Goal: Information Seeking & Learning: Check status

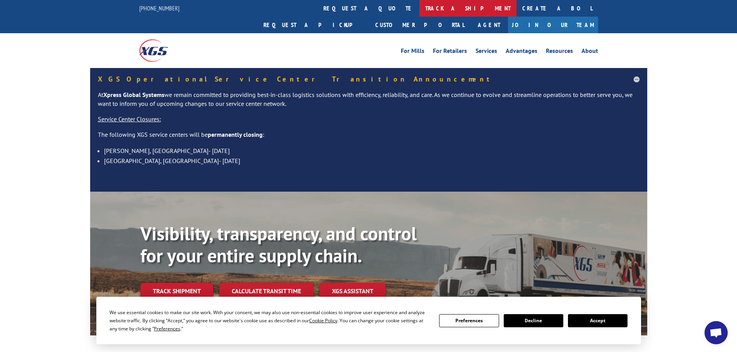
click at [364, 6] on link "track a shipment" at bounding box center [467, 8] width 97 height 17
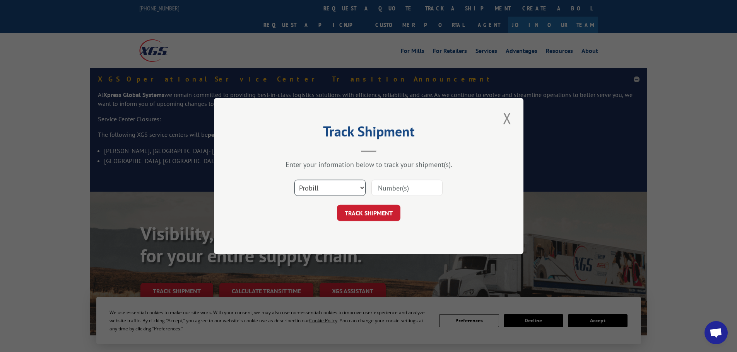
click at [347, 190] on select "Select category... Probill BOL PO" at bounding box center [329, 188] width 71 height 16
select select "bol"
click at [294, 180] on select "Select category... Probill BOL PO" at bounding box center [329, 188] width 71 height 16
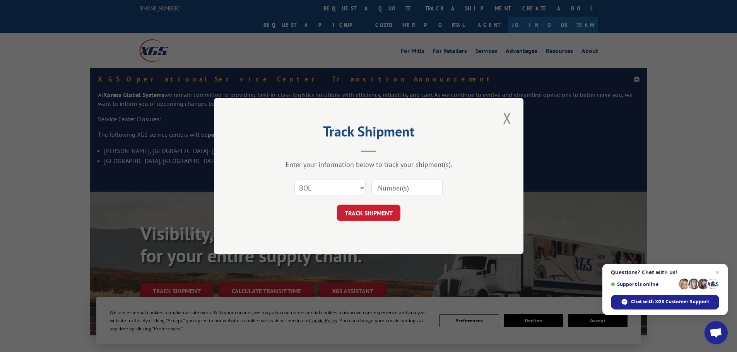
click at [364, 186] on input at bounding box center [406, 188] width 71 height 16
paste input "5530196"
type input "5530196"
click at [364, 213] on button "TRACK SHIPMENT" at bounding box center [368, 213] width 63 height 16
